Goal: Task Accomplishment & Management: Use online tool/utility

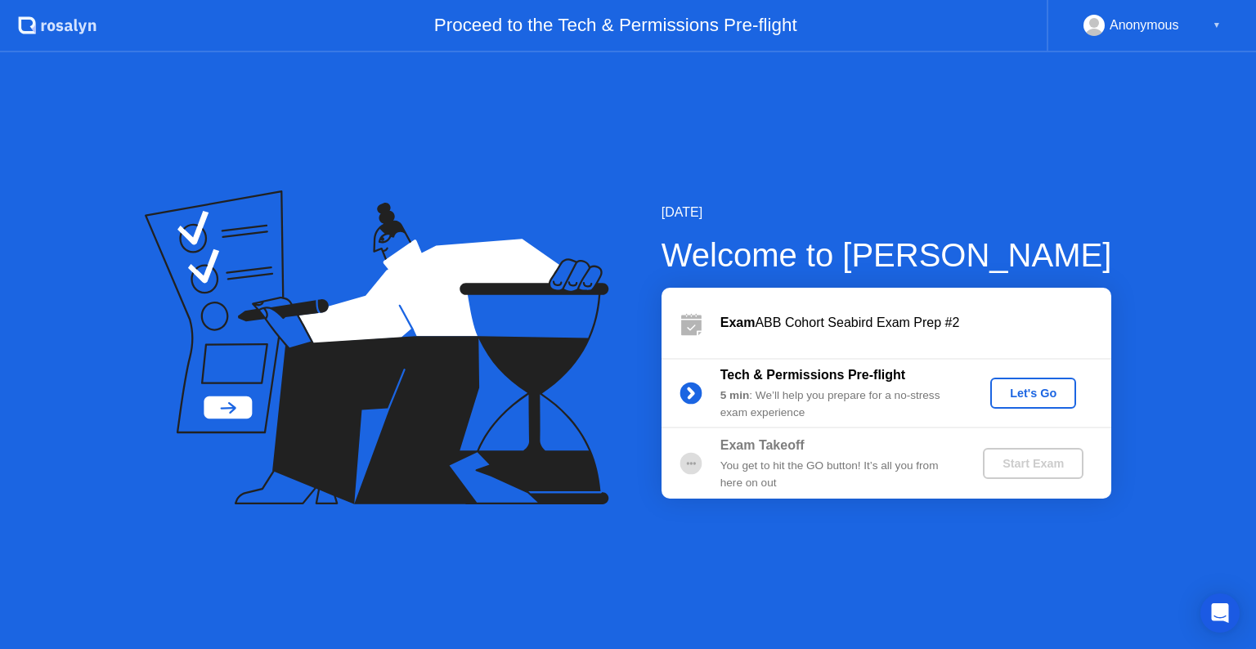
click at [1025, 392] on div "Let's Go" at bounding box center [1033, 393] width 73 height 13
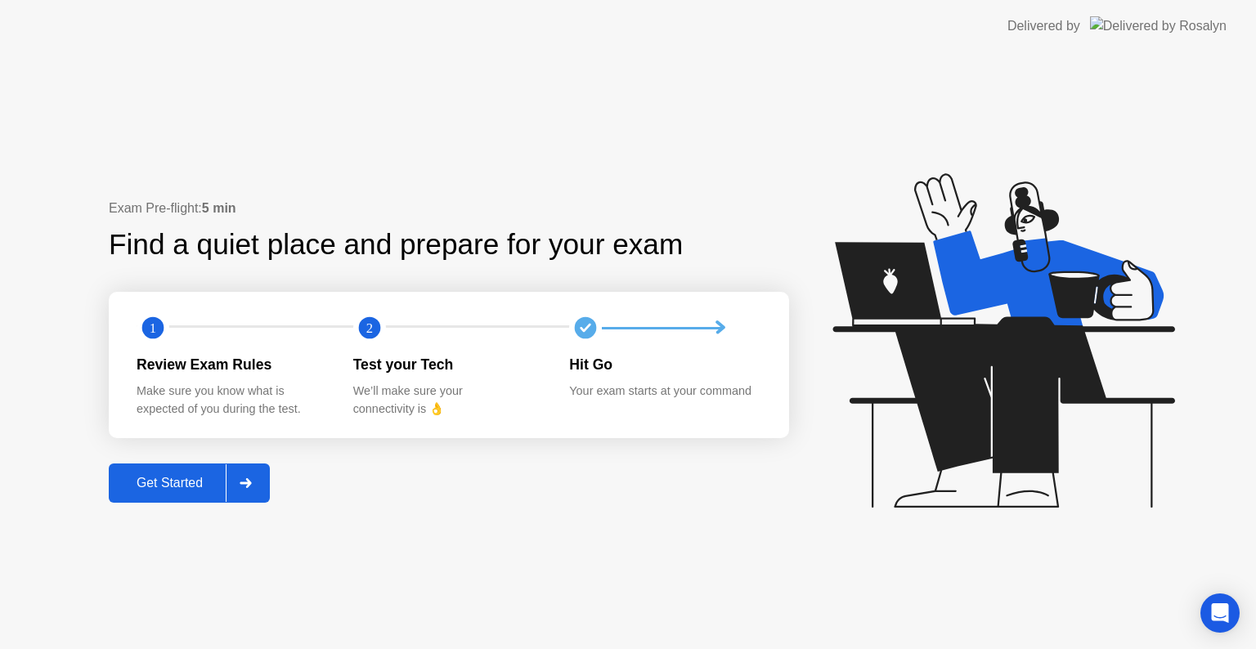
click at [239, 486] on div at bounding box center [245, 483] width 39 height 38
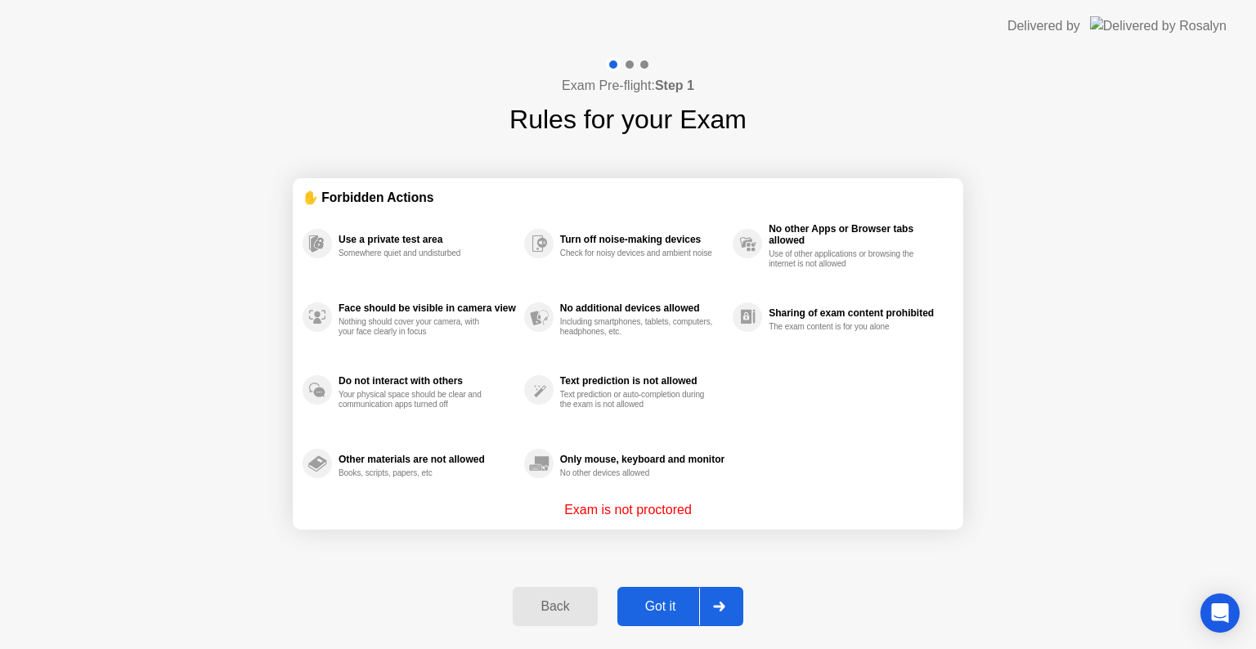
click at [728, 609] on div at bounding box center [718, 607] width 39 height 38
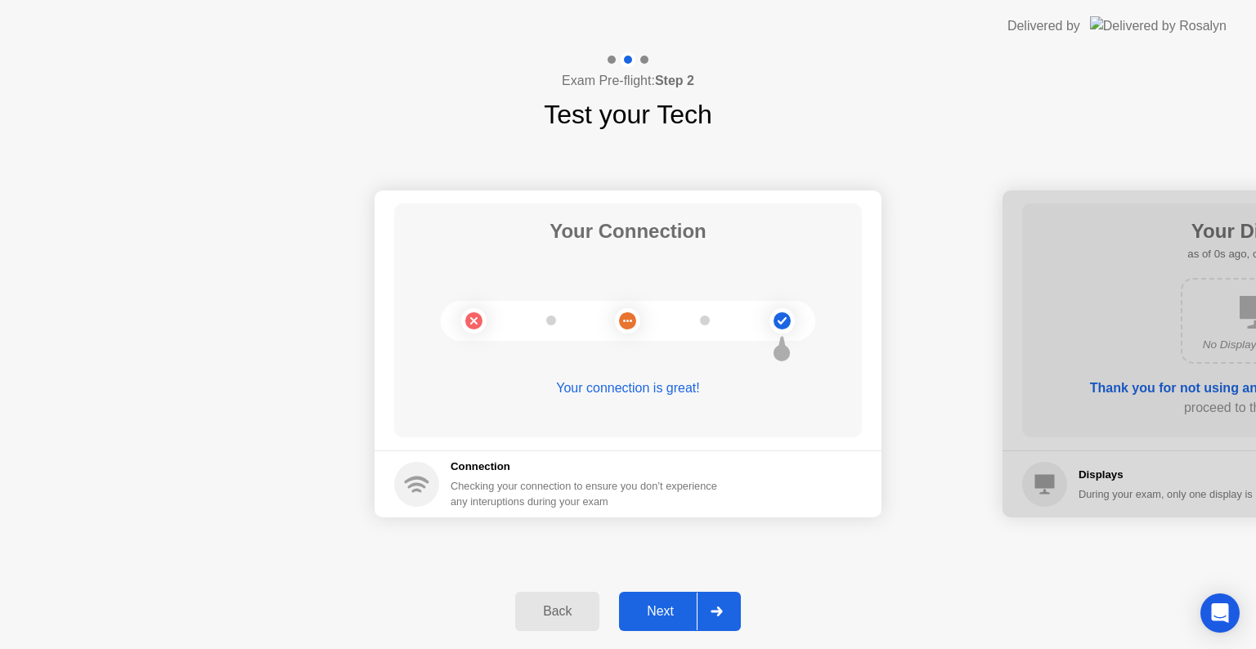
click at [728, 609] on div at bounding box center [716, 612] width 39 height 38
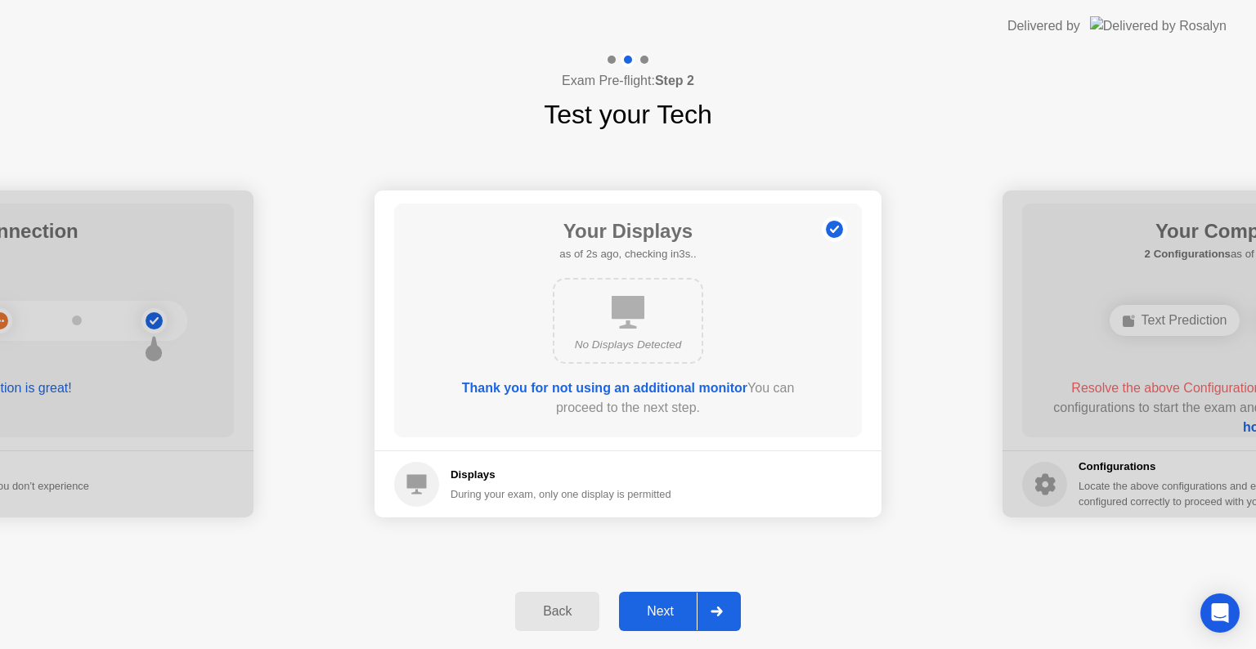
click at [728, 609] on div at bounding box center [716, 612] width 39 height 38
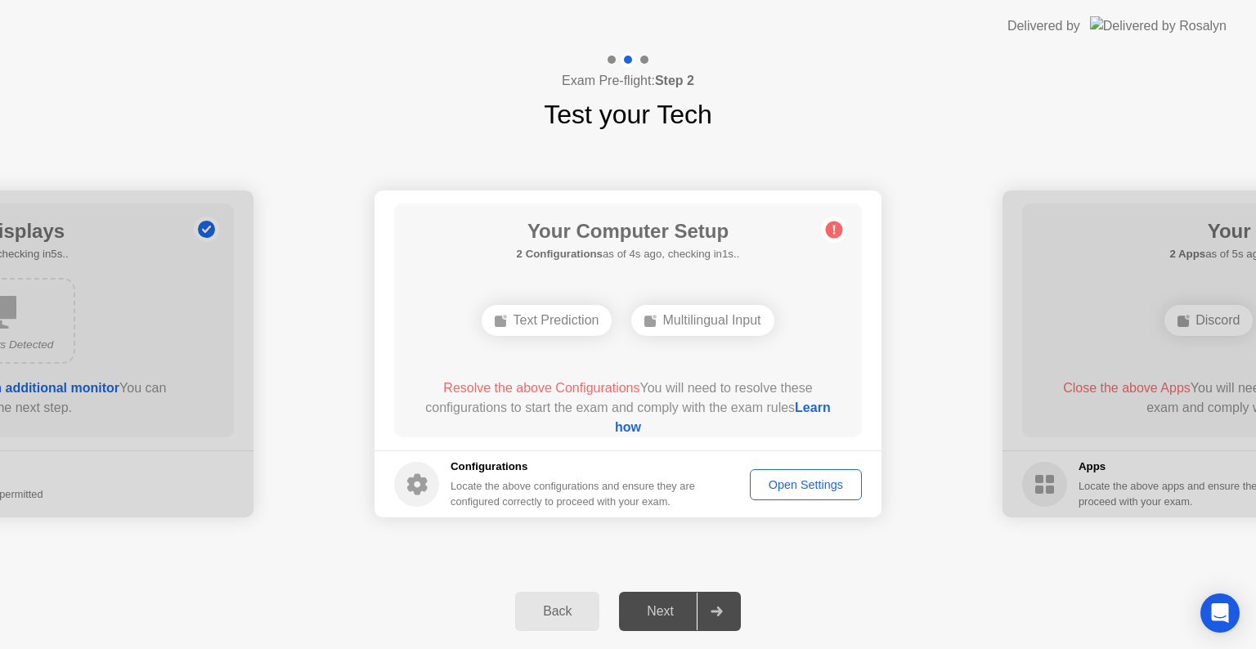
click at [716, 632] on div "Back Next" at bounding box center [628, 611] width 1256 height 75
click at [712, 608] on icon at bounding box center [716, 612] width 12 height 10
click at [772, 497] on button "Open Settings" at bounding box center [806, 484] width 112 height 31
click at [801, 484] on div "Open Settings" at bounding box center [805, 484] width 101 height 13
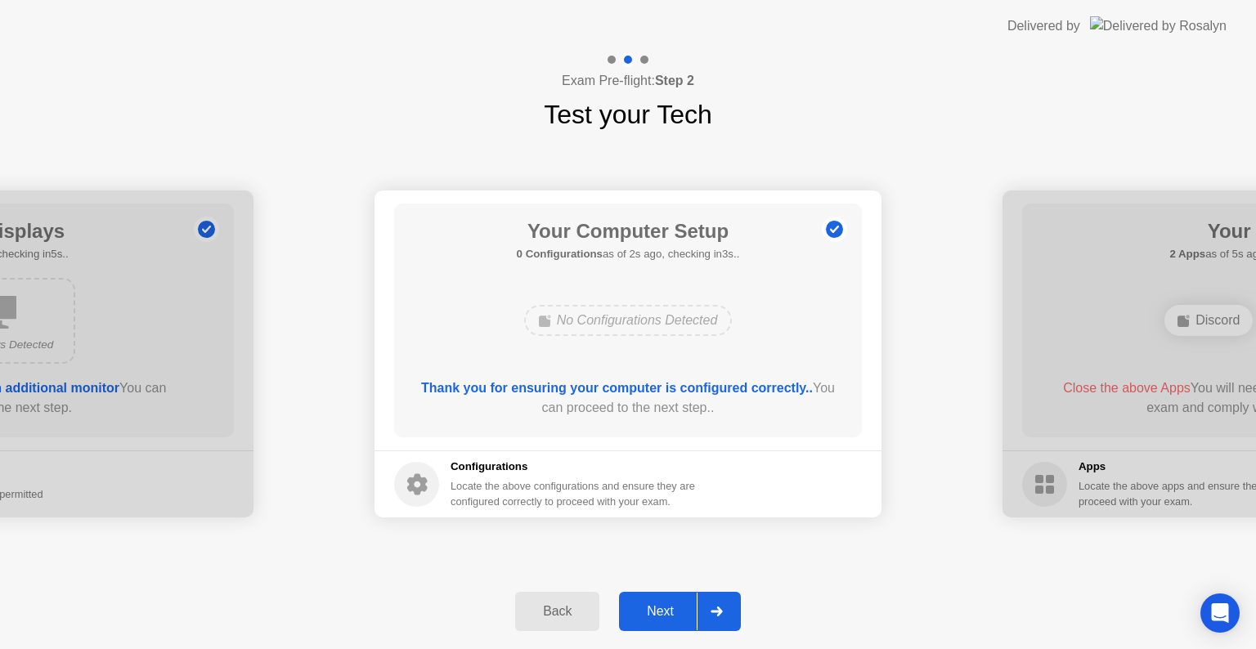
click at [728, 603] on div at bounding box center [716, 612] width 39 height 38
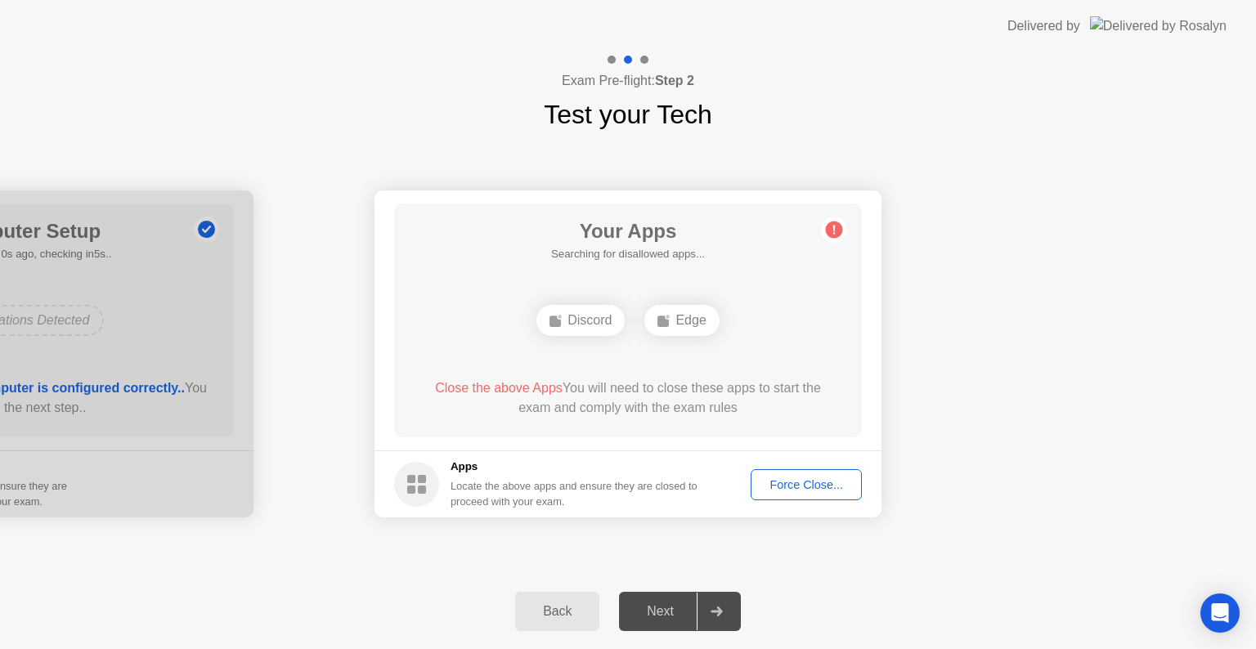
click at [827, 491] on div "Force Close..." at bounding box center [806, 484] width 100 height 13
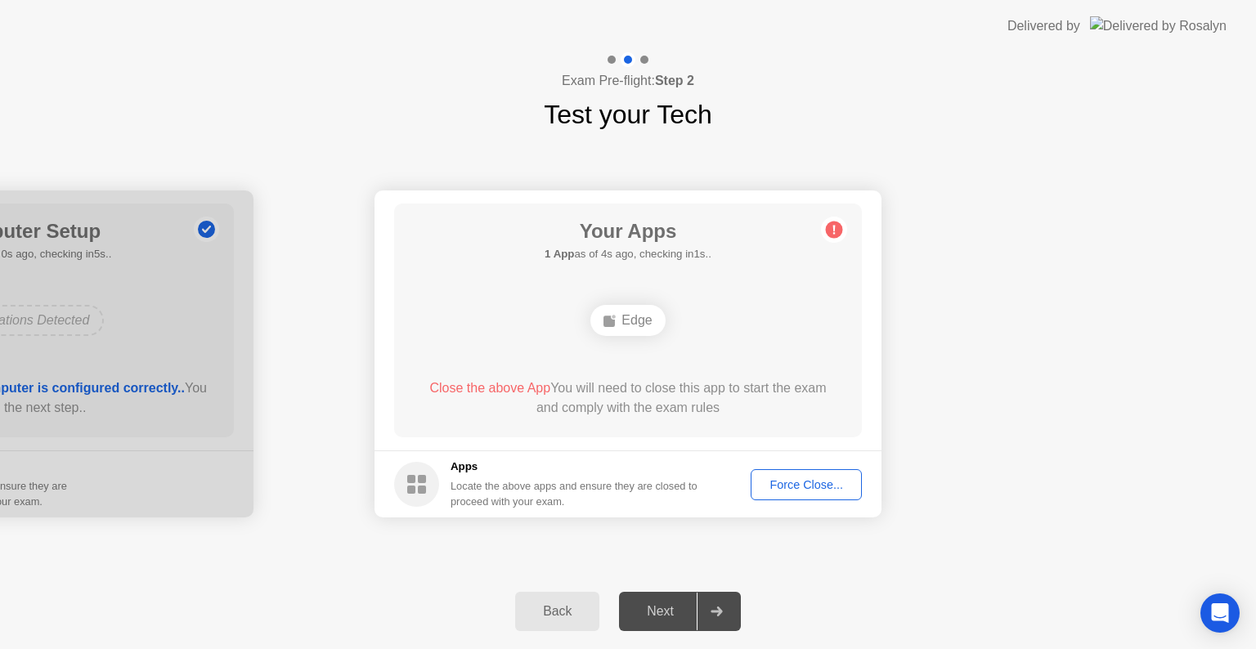
click at [800, 482] on div "Force Close..." at bounding box center [806, 484] width 100 height 13
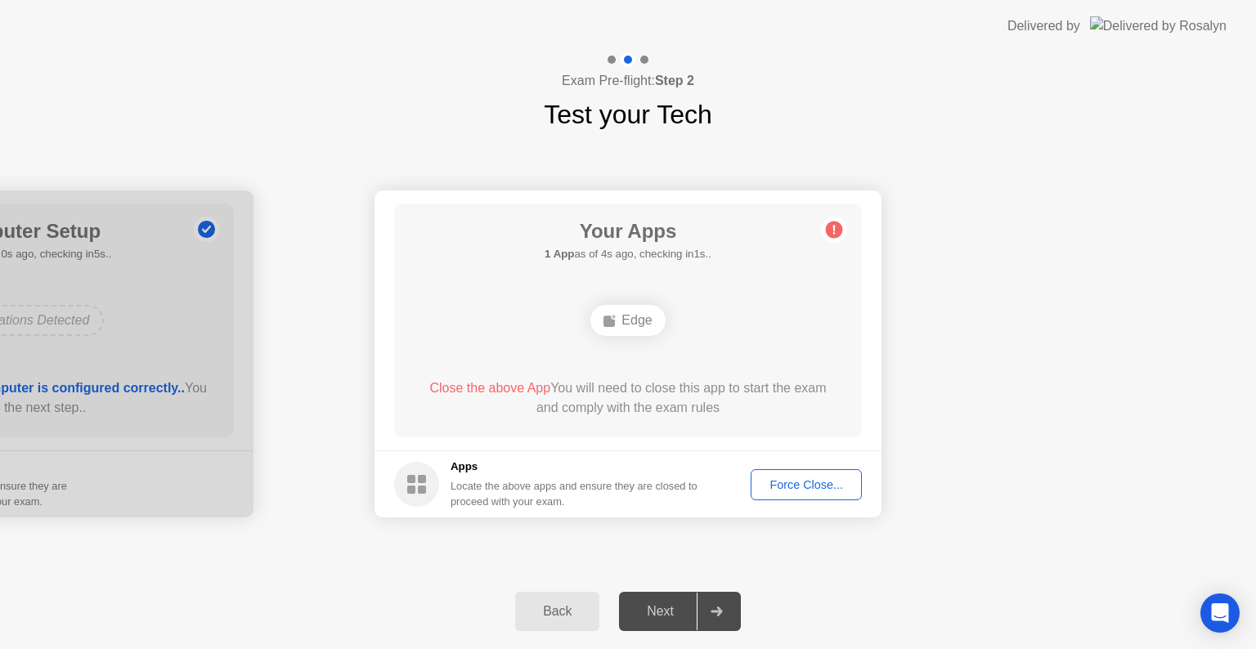
click at [836, 469] on button "Force Close..." at bounding box center [806, 484] width 111 height 31
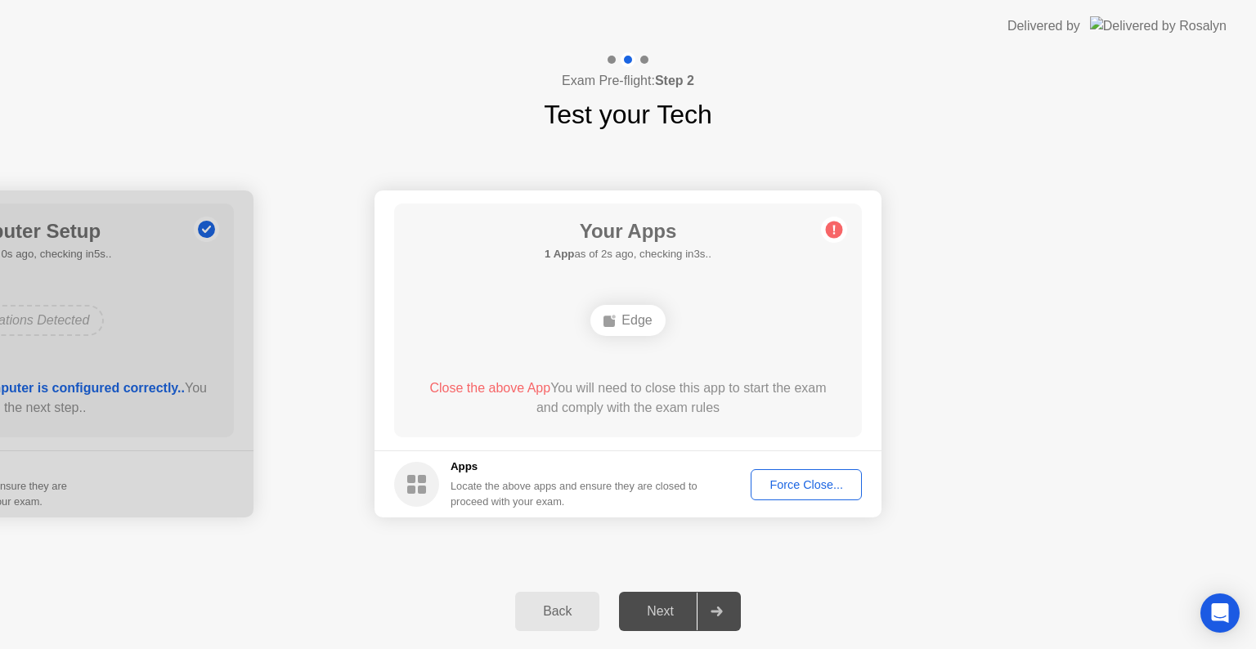
click at [788, 484] on div "Force Close..." at bounding box center [806, 484] width 100 height 13
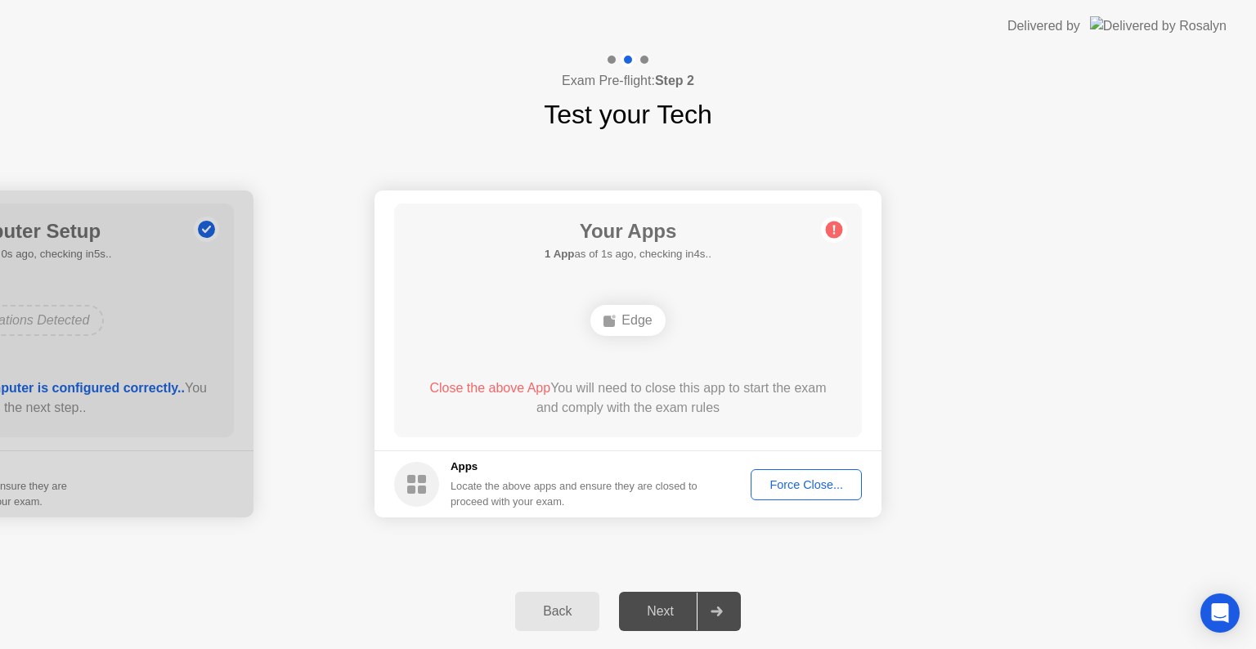
click at [782, 488] on div "Force Close..." at bounding box center [806, 484] width 100 height 13
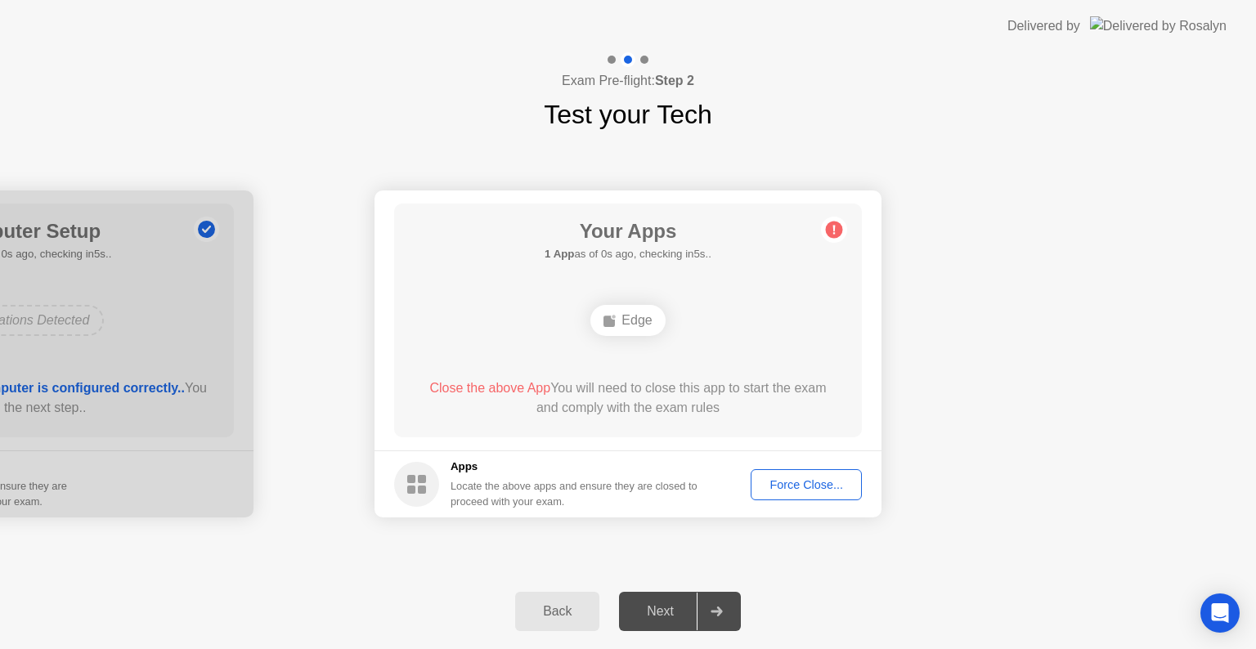
click at [422, 481] on rect at bounding box center [422, 479] width 8 height 8
click at [625, 311] on div "Edge" at bounding box center [627, 320] width 74 height 31
click at [772, 493] on button "Force Close..." at bounding box center [806, 484] width 111 height 31
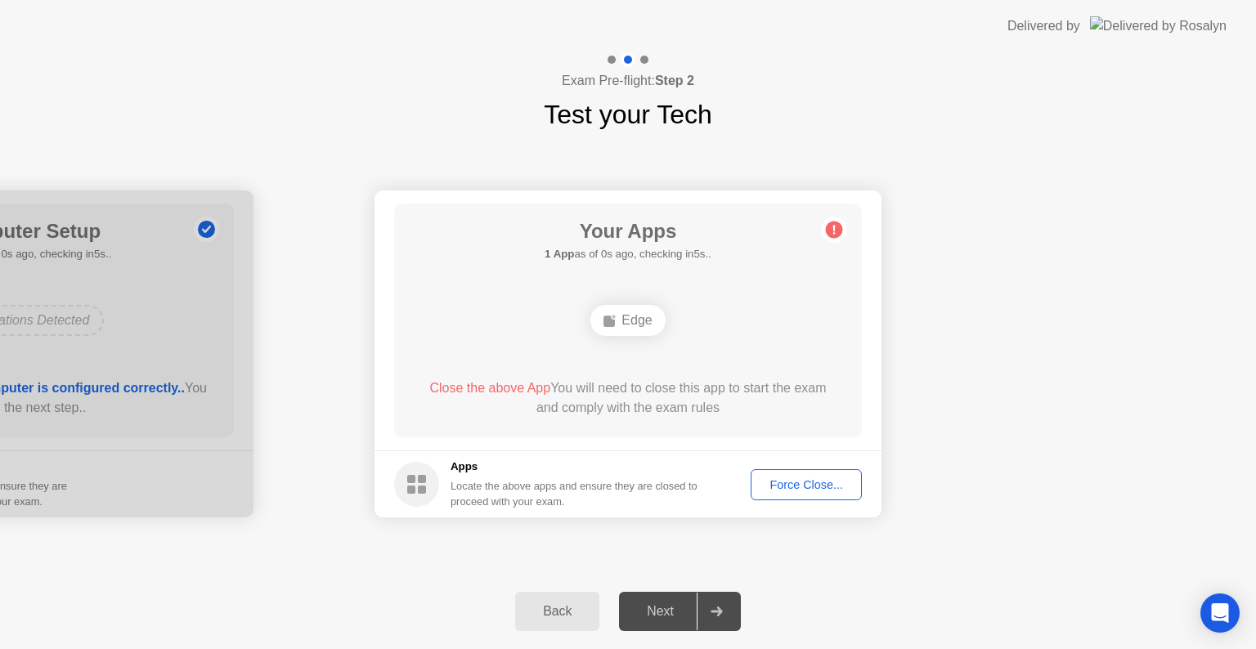
click at [630, 327] on div "Edge" at bounding box center [627, 320] width 74 height 31
click at [812, 470] on button "Force Close..." at bounding box center [806, 484] width 111 height 31
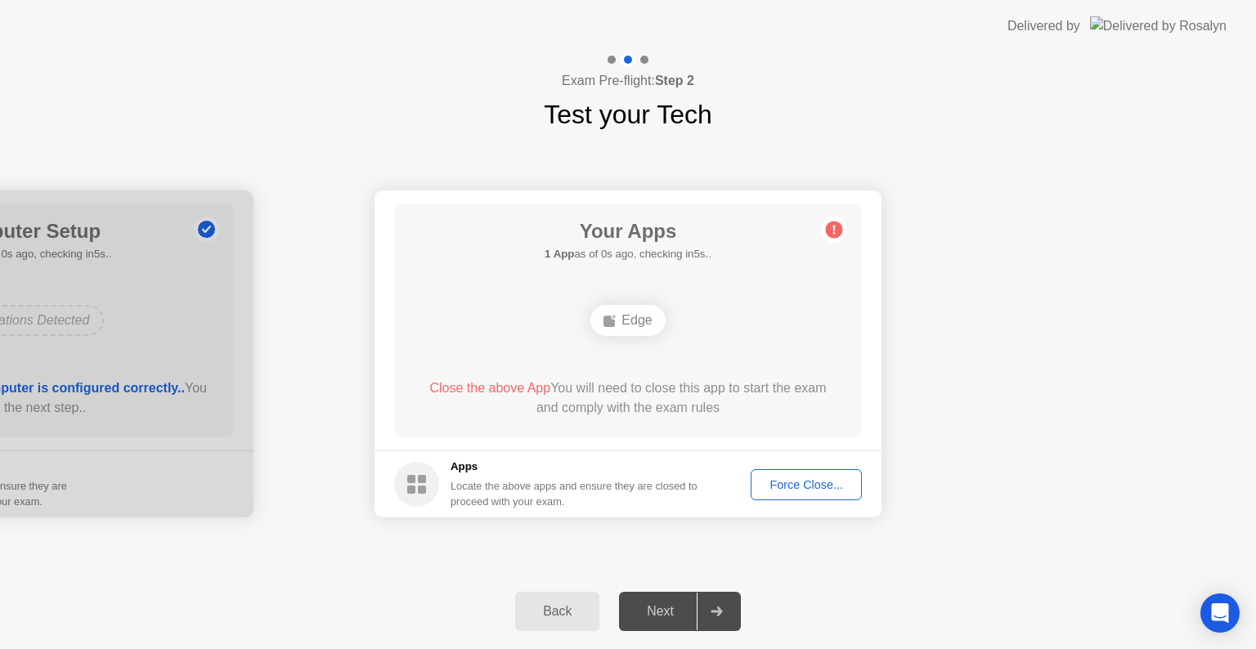
click at [676, 598] on div "Exam Pre-flight: Step 2 Test your Tech Your Connection Your connection is great…" at bounding box center [628, 350] width 1256 height 597
drag, startPoint x: 679, startPoint y: 433, endPoint x: 649, endPoint y: 602, distance: 171.1
click at [489, 570] on div "Your Connection Your connection is great! Connection Checking your connection t…" at bounding box center [628, 354] width 1256 height 440
click at [708, 617] on div at bounding box center [716, 612] width 39 height 38
click at [819, 488] on div "Force Close..." at bounding box center [806, 484] width 100 height 13
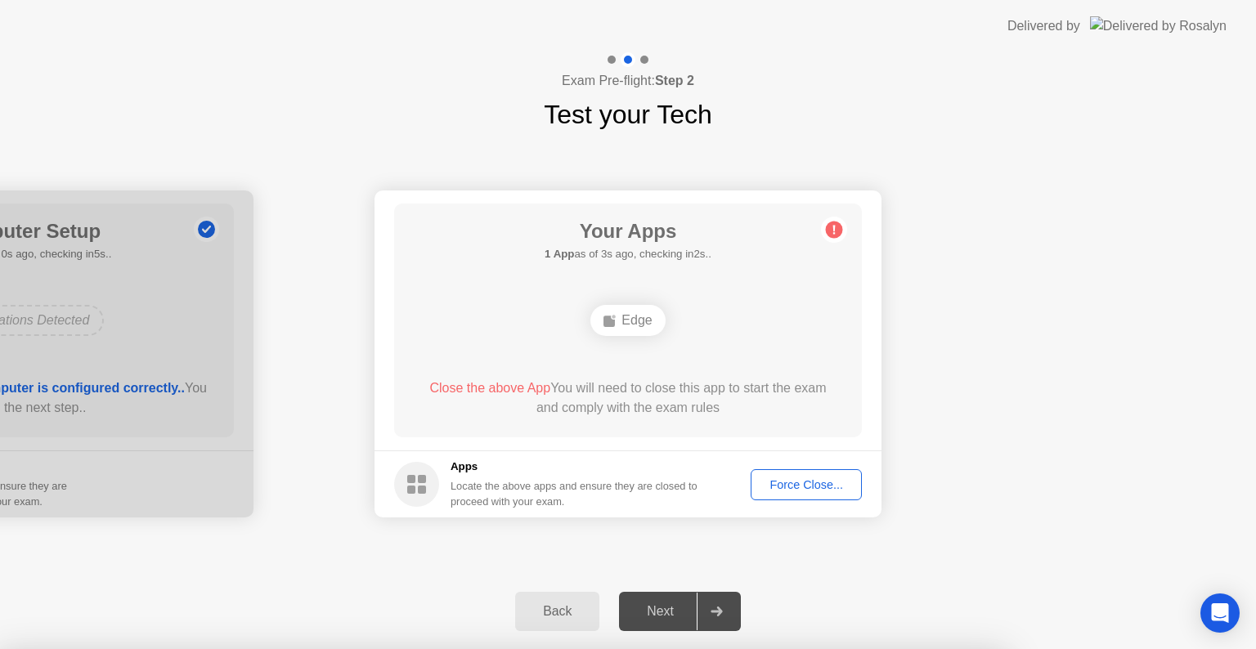
click at [840, 648] on div at bounding box center [628, 649] width 1256 height 0
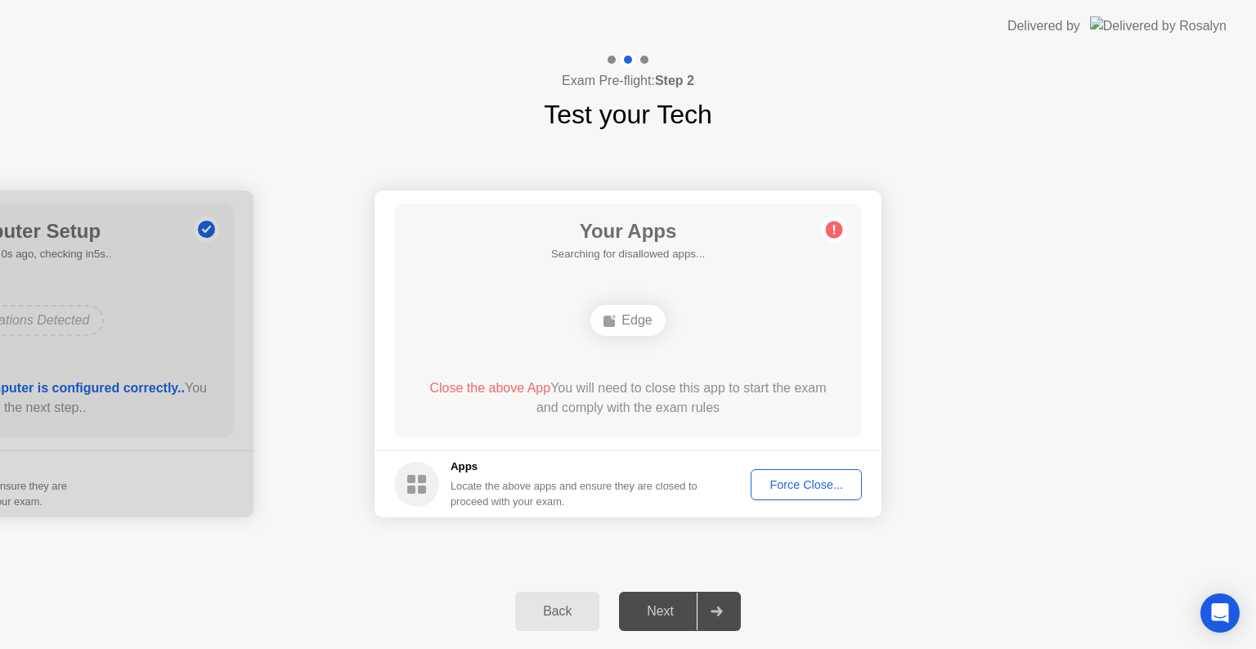
click at [459, 391] on span "Close the above App" at bounding box center [489, 388] width 121 height 14
click at [1207, 616] on div "Open Intercom Messenger" at bounding box center [1220, 613] width 43 height 43
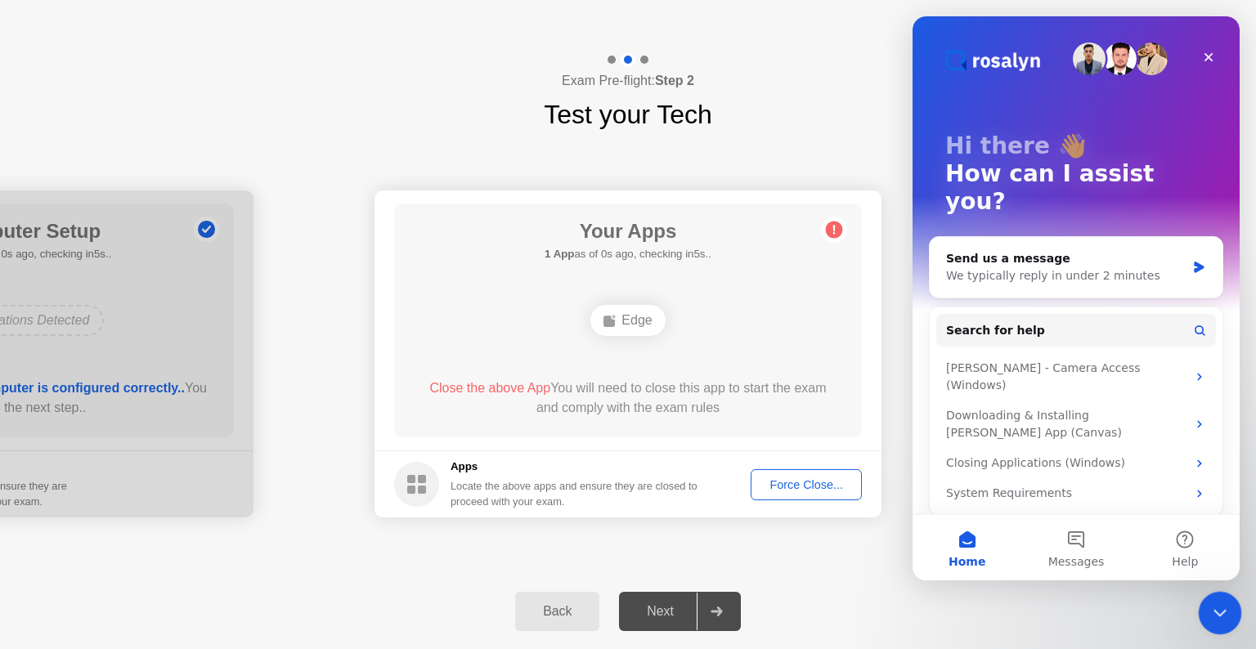
click at [1210, 610] on icon "Close Intercom Messenger" at bounding box center [1218, 611] width 20 height 20
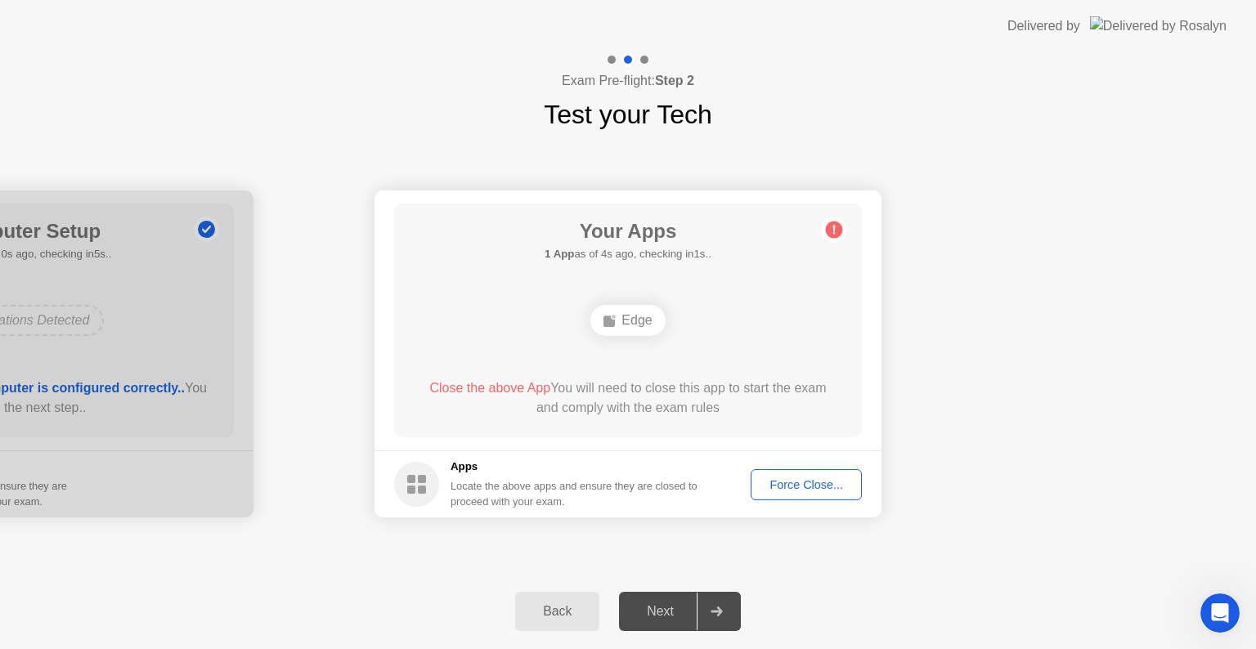
click at [796, 481] on div "Force Close..." at bounding box center [806, 484] width 100 height 13
